Goal: Task Accomplishment & Management: Complete application form

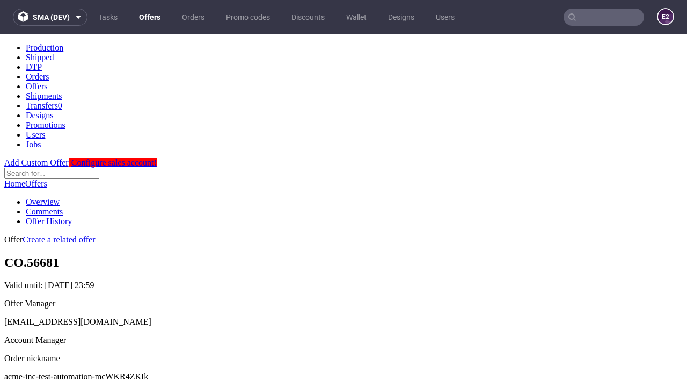
scroll to position [106, 0]
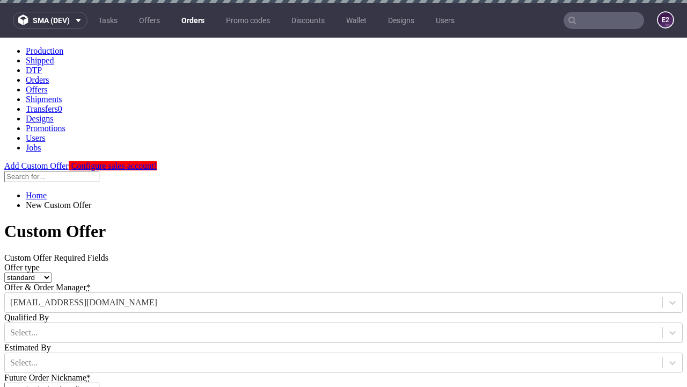
type input "acme-inc-test-automation-mcWKR4ZKIk"
type input "[DATE]"
type input "[EMAIL_ADDRESS][DOMAIN_NAME]"
select select "gb"
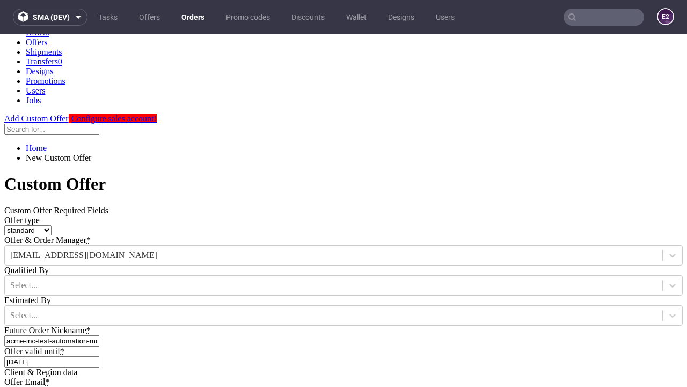
type input "[EMAIL_ADDRESS][DOMAIN_NAME]"
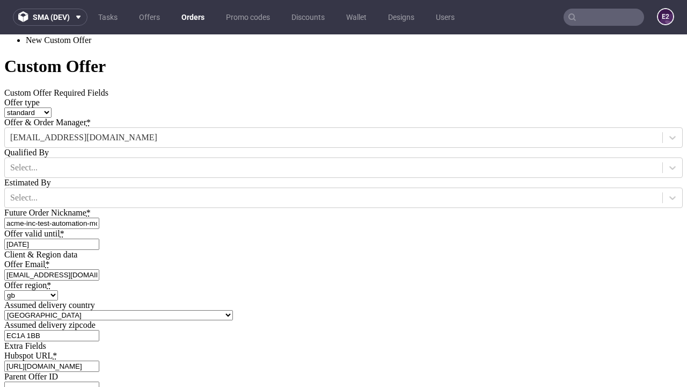
type input "[URL][DOMAIN_NAME]"
type input "Please wait..."
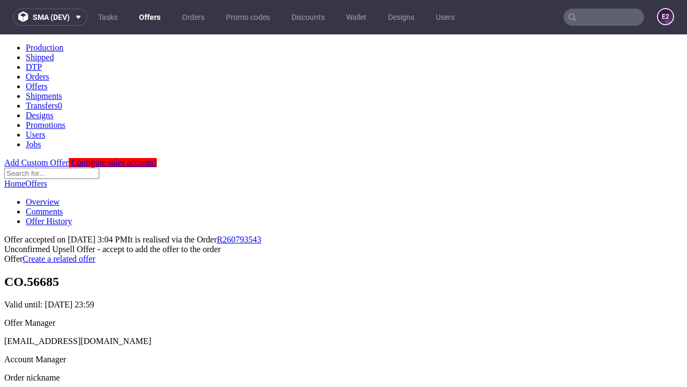
scroll to position [165, 0]
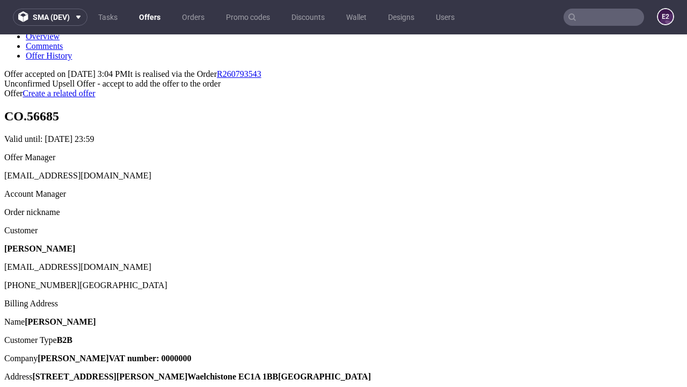
type input "In progress..."
